Goal: Navigation & Orientation: Find specific page/section

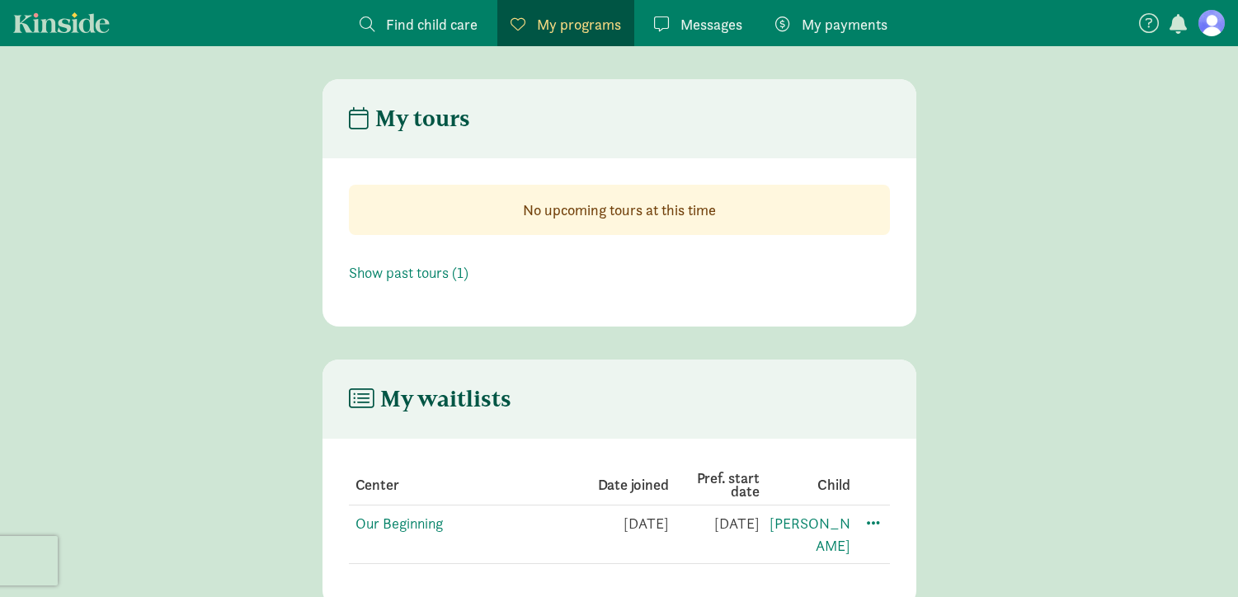
scroll to position [33, 0]
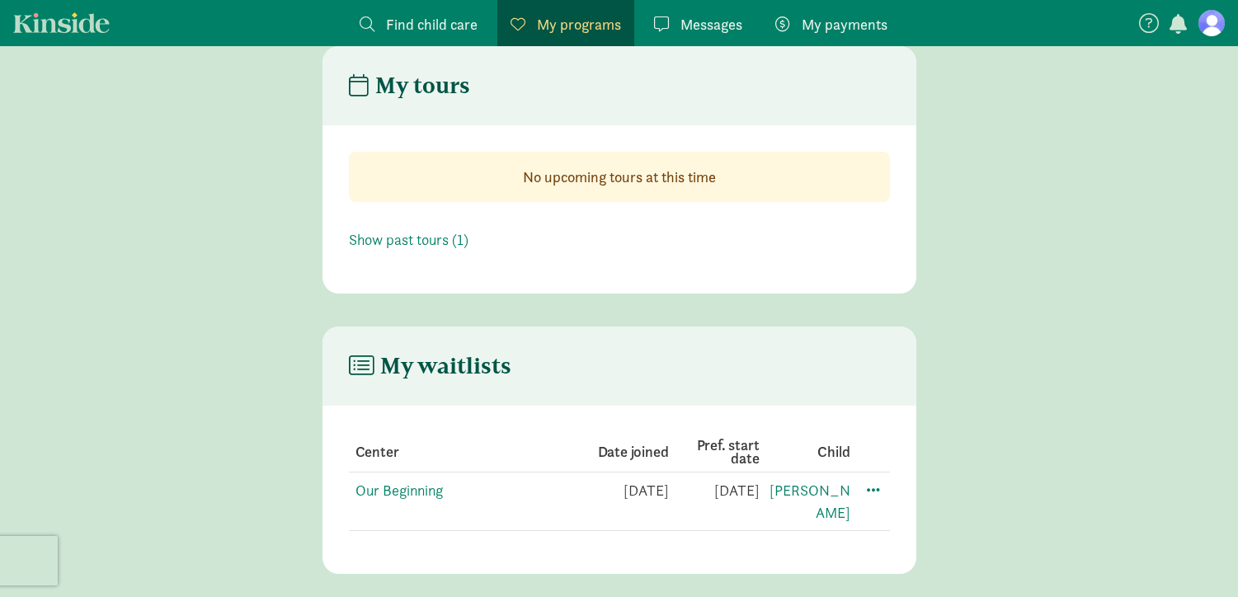
click at [887, 488] on td at bounding box center [870, 502] width 40 height 59
click at [879, 488] on span at bounding box center [874, 489] width 20 height 20
click at [901, 273] on section "No upcoming tours at this time Show past tours (1)" at bounding box center [620, 201] width 594 height 152
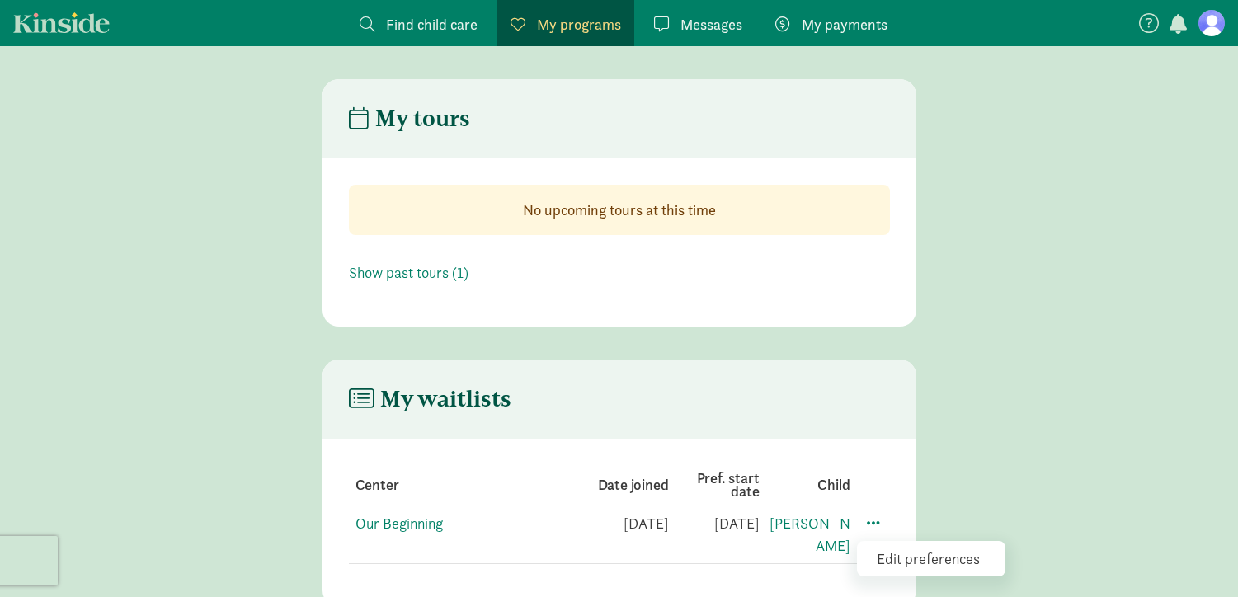
click at [783, 30] on span at bounding box center [782, 23] width 15 height 15
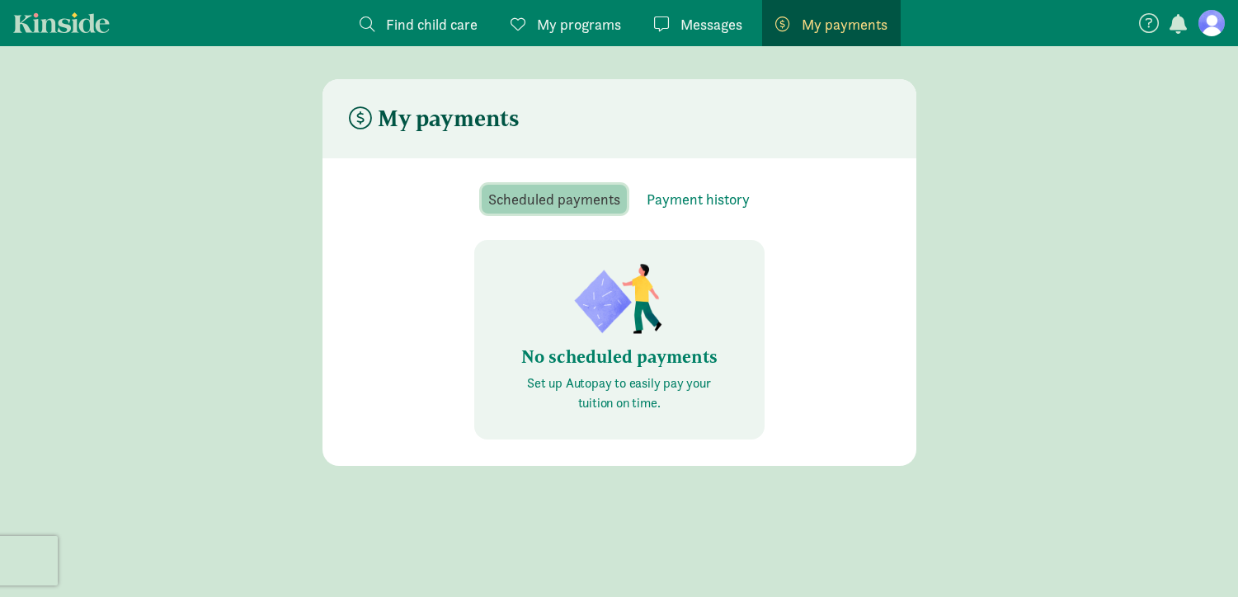
click at [594, 196] on span "Scheduled payments" at bounding box center [554, 199] width 132 height 22
click at [705, 199] on span "Payment history" at bounding box center [698, 199] width 103 height 22
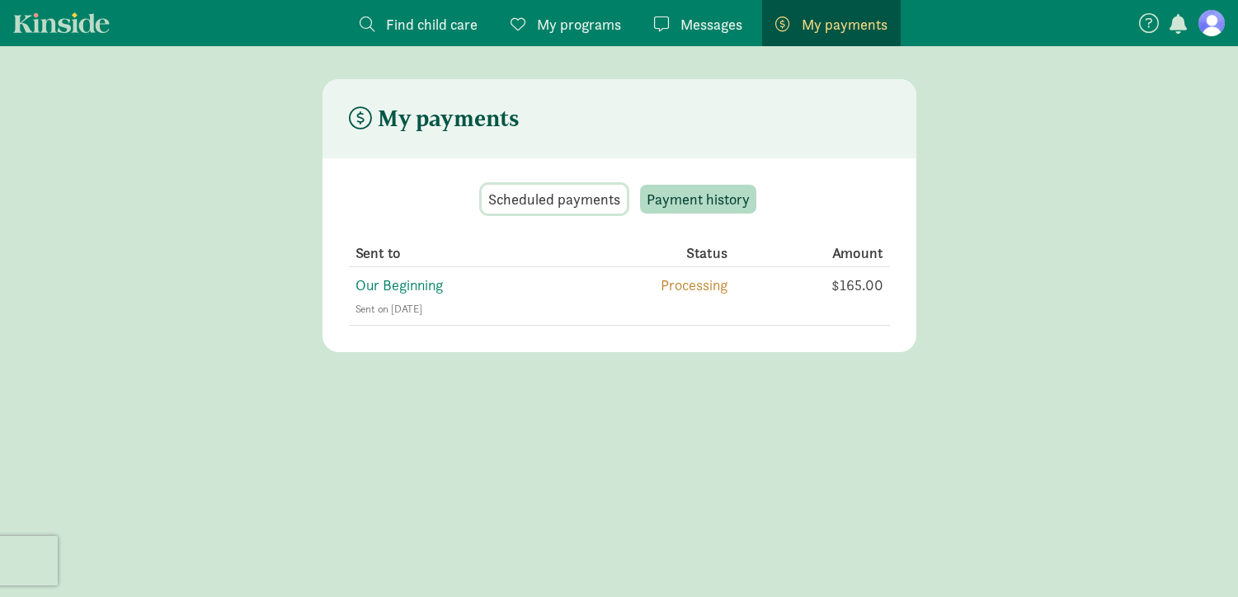
click at [591, 196] on span "Scheduled payments" at bounding box center [554, 199] width 132 height 22
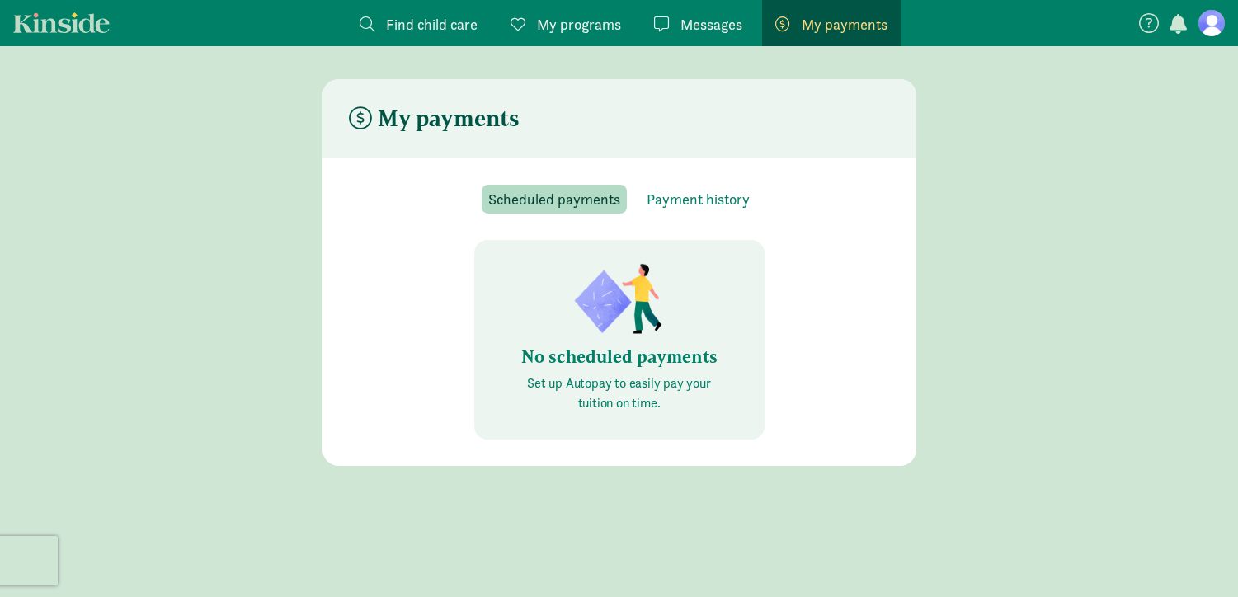
click at [424, 29] on span "Find child care" at bounding box center [432, 24] width 92 height 22
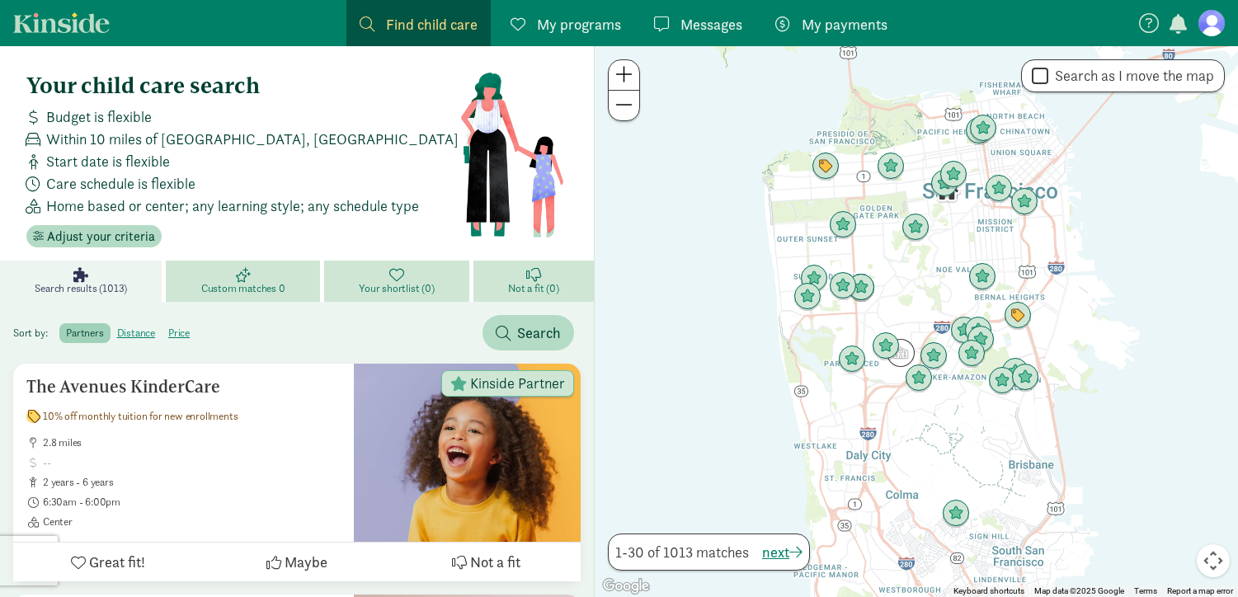
click at [1229, 28] on nav "Find child care Find My programs Programs Messages Messages My payments Pay" at bounding box center [619, 23] width 1238 height 46
click at [852, 40] on link "My payments Pay" at bounding box center [831, 23] width 139 height 46
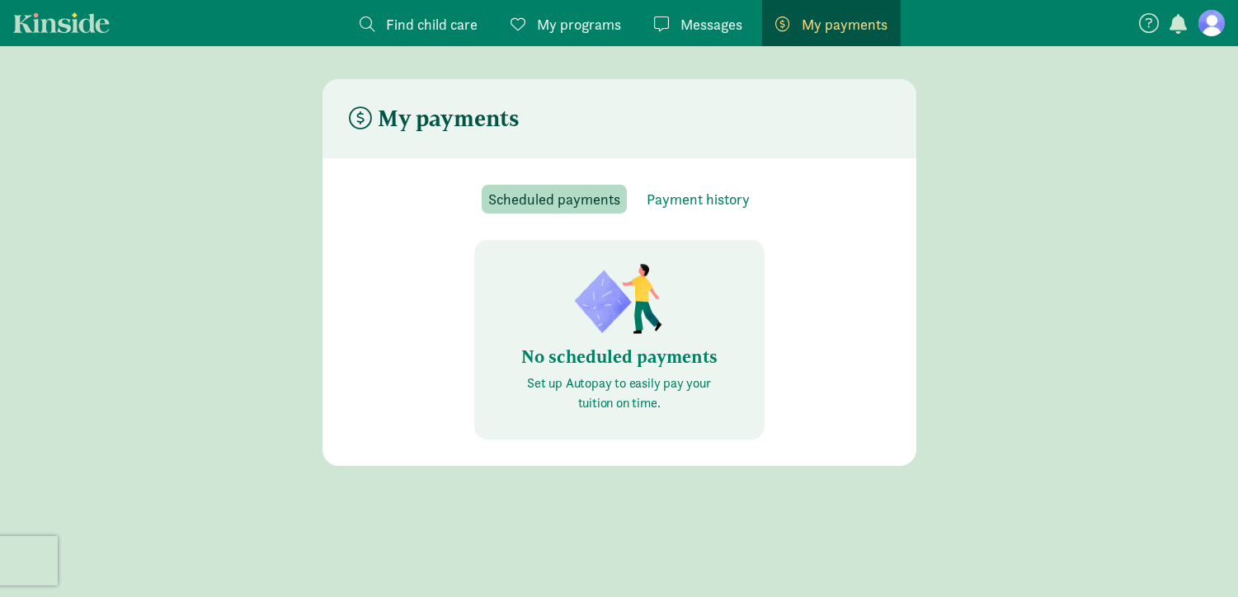
click at [699, 318] on div "No scheduled payments Set up Autopay to easily pay your tuition on time." at bounding box center [619, 340] width 290 height 200
click at [688, 210] on button "Payment history" at bounding box center [698, 199] width 116 height 29
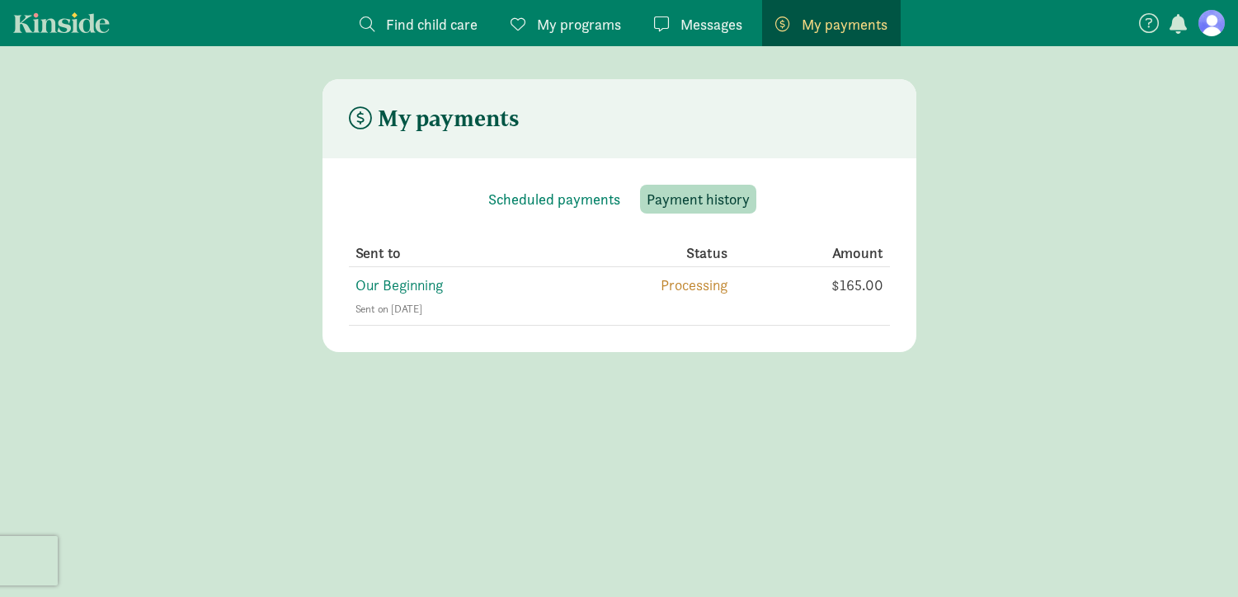
click at [565, 182] on section "Scheduled payments Payment history Sent to Status Amount Our Beginning Sent on …" at bounding box center [620, 255] width 594 height 194
click at [583, 26] on span "My programs" at bounding box center [579, 24] width 84 height 22
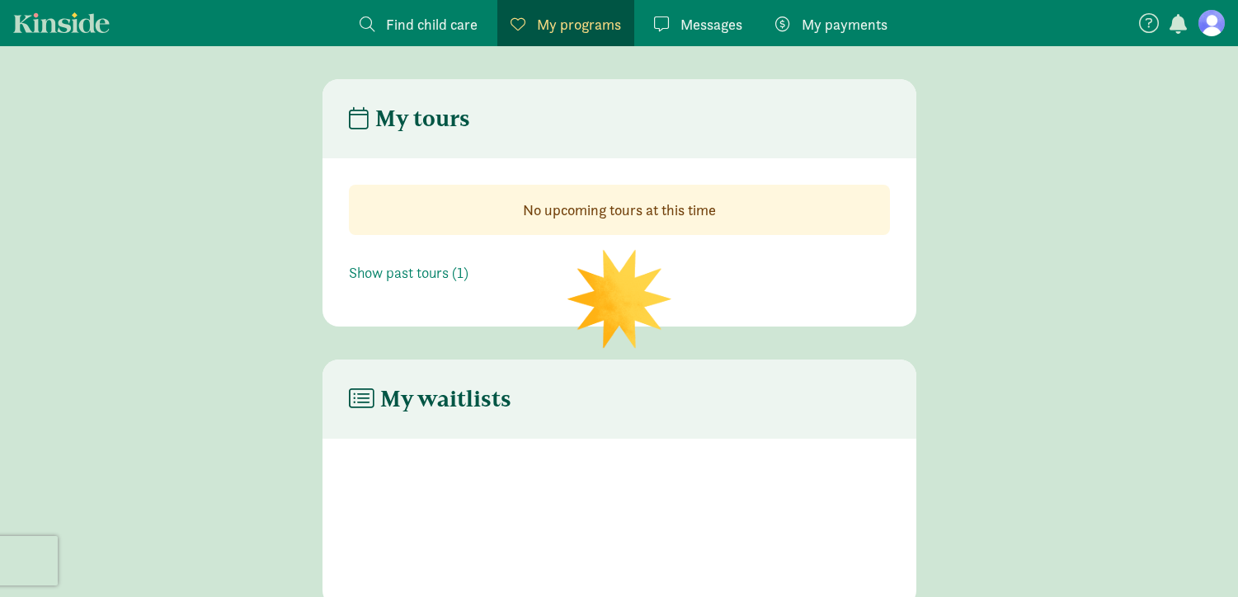
click at [679, 9] on link "Messages Messages" at bounding box center [698, 23] width 115 height 46
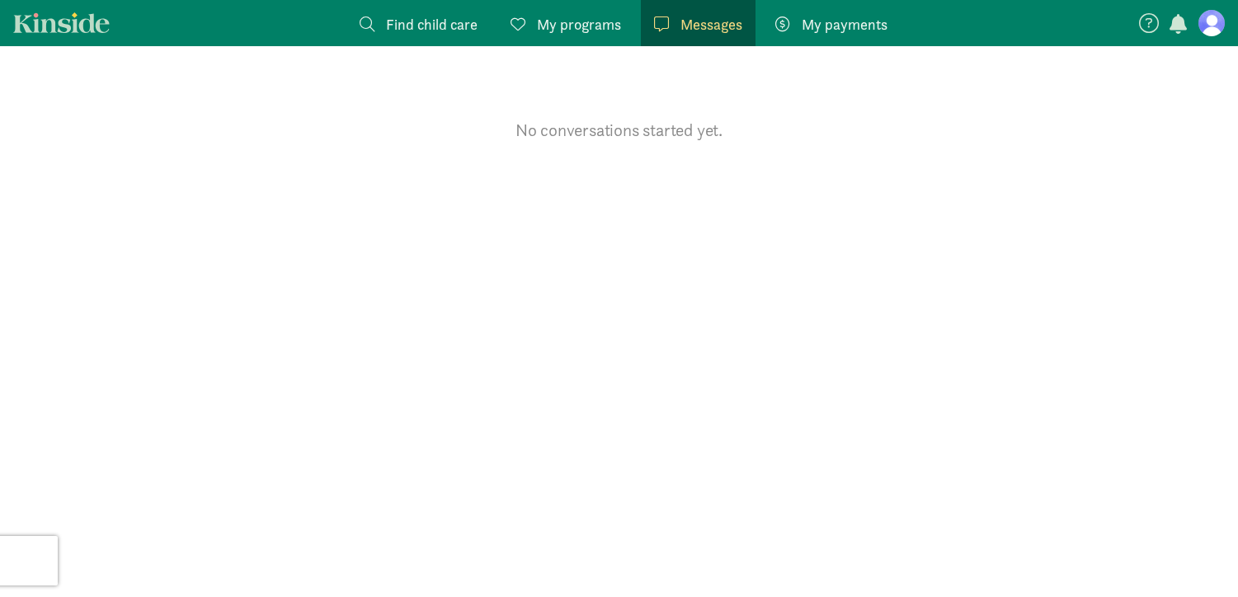
click at [615, 48] on section "No conversations started yet." at bounding box center [619, 321] width 1238 height 551
click at [610, 41] on link "My programs Programs" at bounding box center [565, 23] width 137 height 46
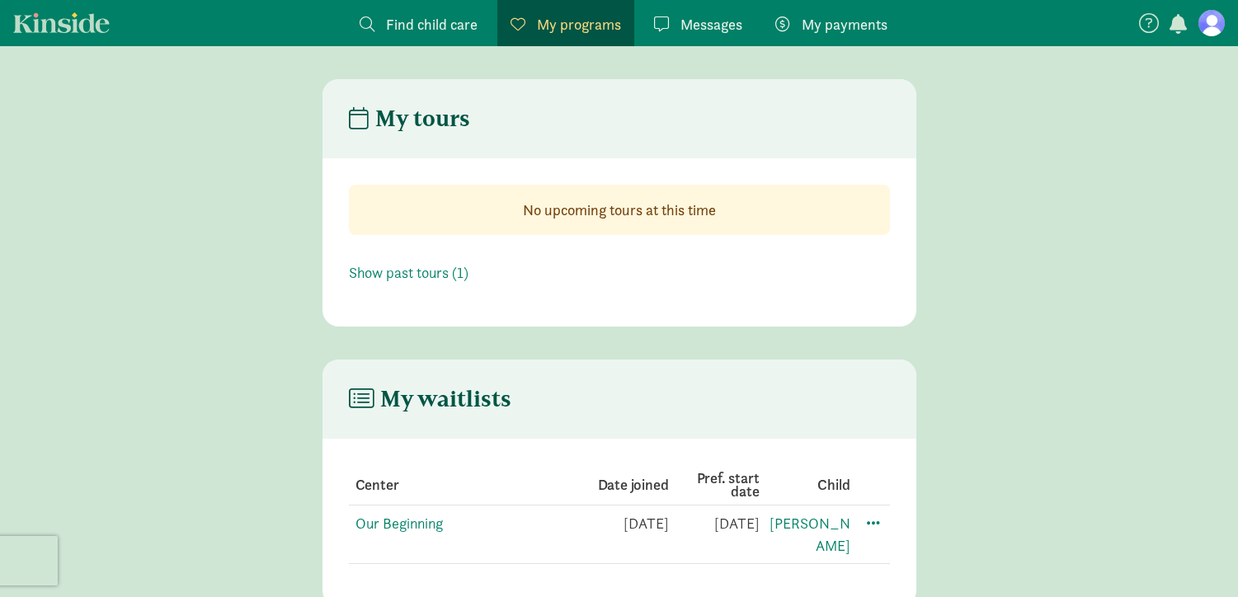
click at [578, 534] on td "Our Beginning" at bounding box center [623, 535] width 91 height 59
click at [415, 521] on link "Our Beginning" at bounding box center [399, 523] width 87 height 19
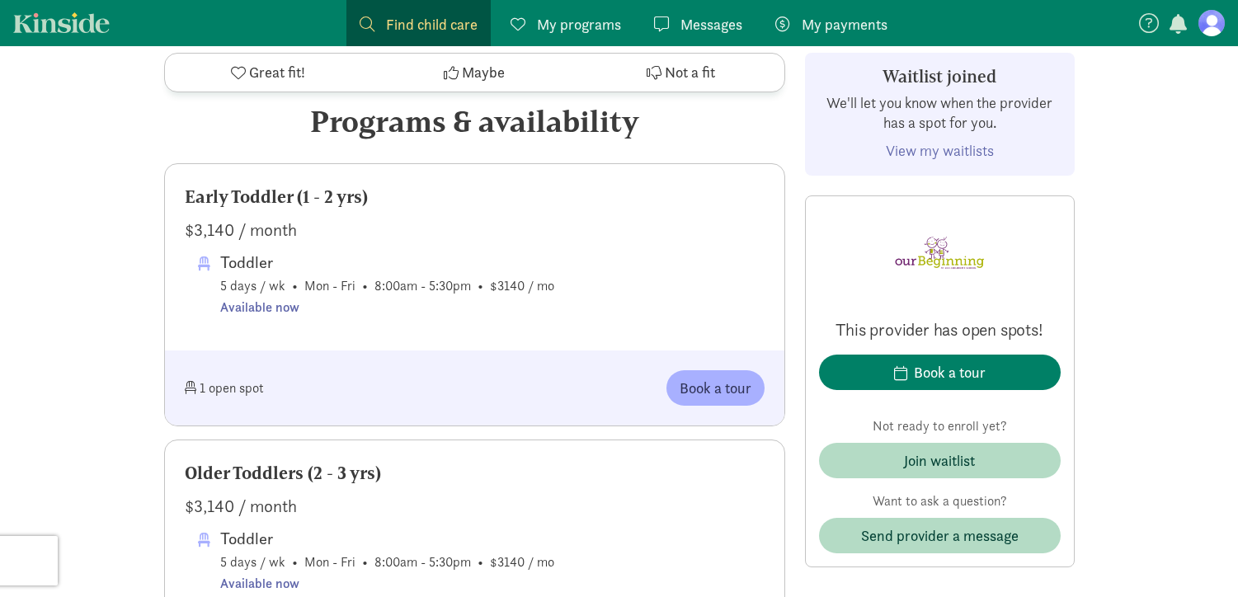
scroll to position [874, 0]
